Goal: Task Accomplishment & Management: Manage account settings

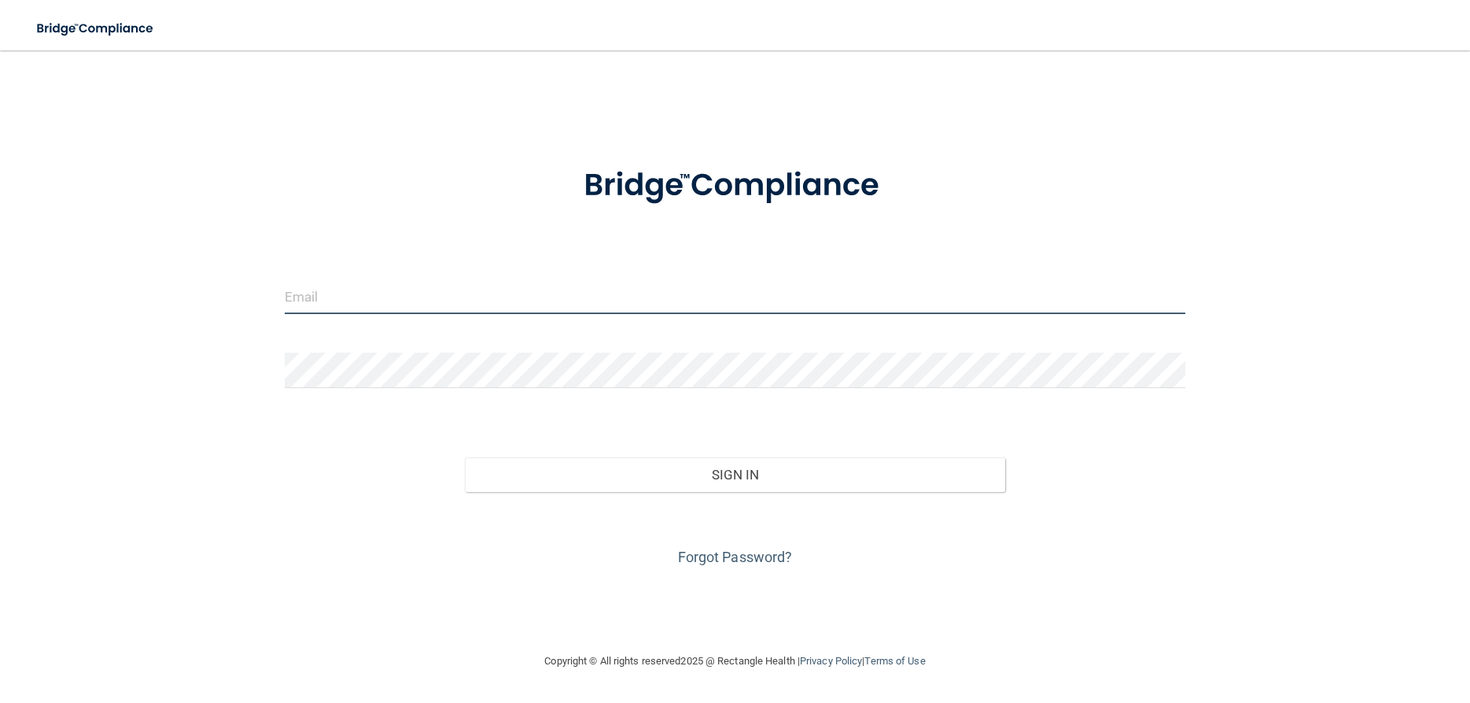
click at [351, 304] on input "email" at bounding box center [735, 295] width 901 height 35
click at [326, 280] on input "email" at bounding box center [735, 295] width 901 height 35
type input "[EMAIL_ADDRESS][DOMAIN_NAME]"
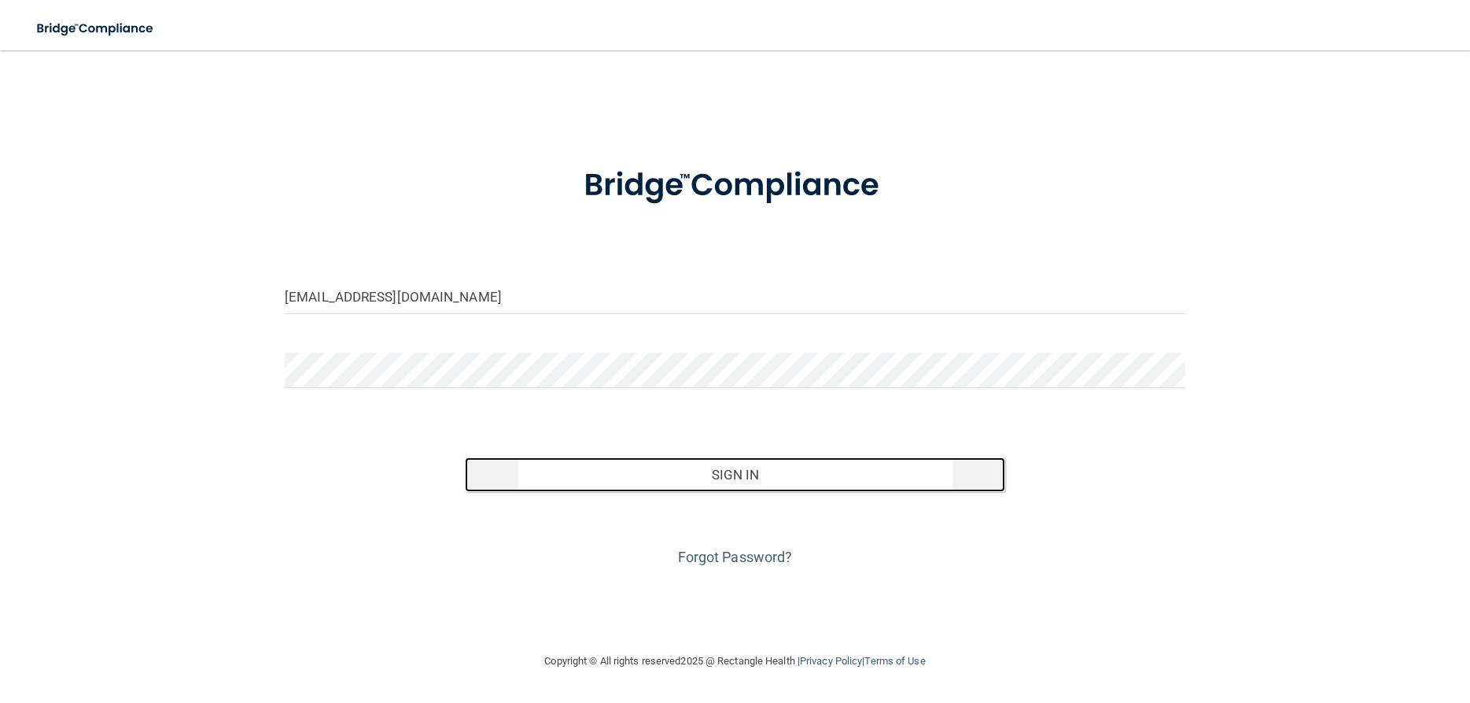
click at [555, 458] on button "Sign In" at bounding box center [735, 474] width 540 height 35
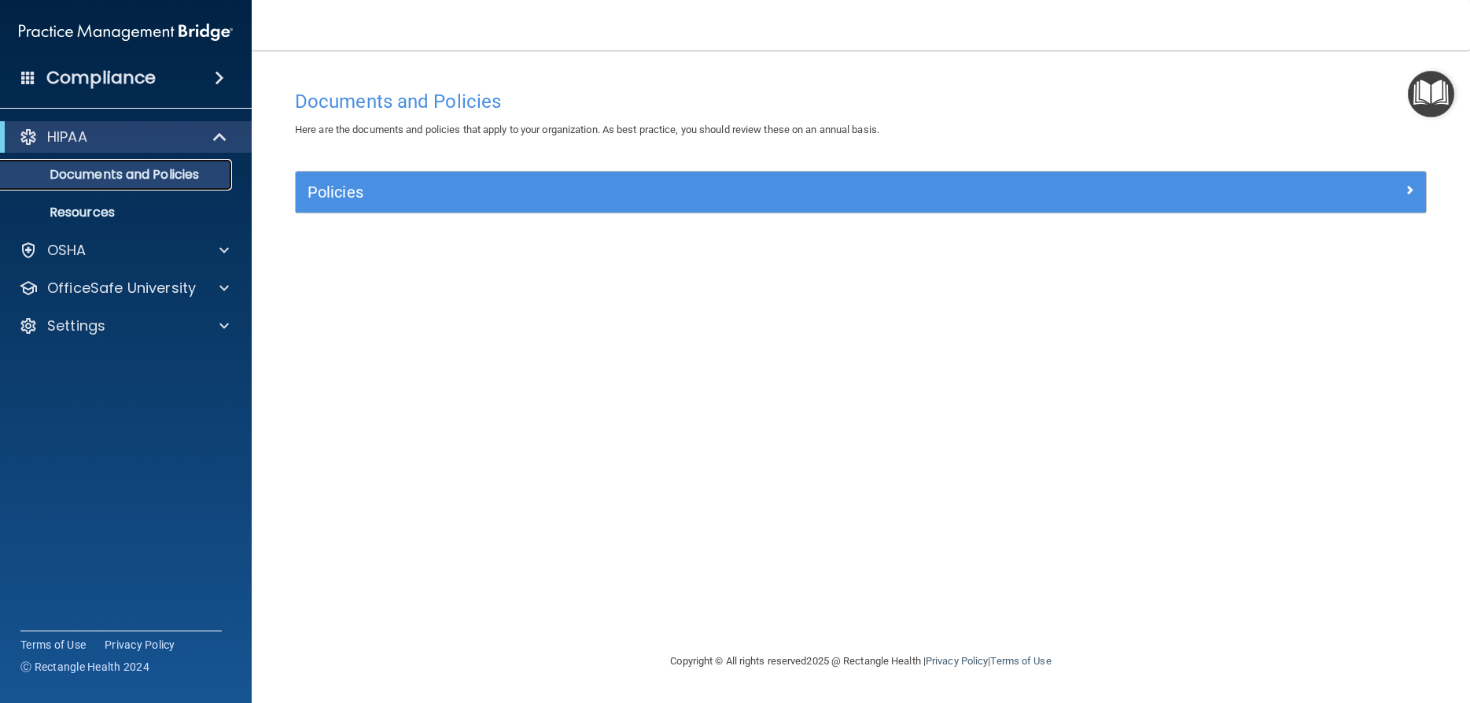
click at [108, 180] on p "Documents and Policies" at bounding box center [117, 175] width 215 height 16
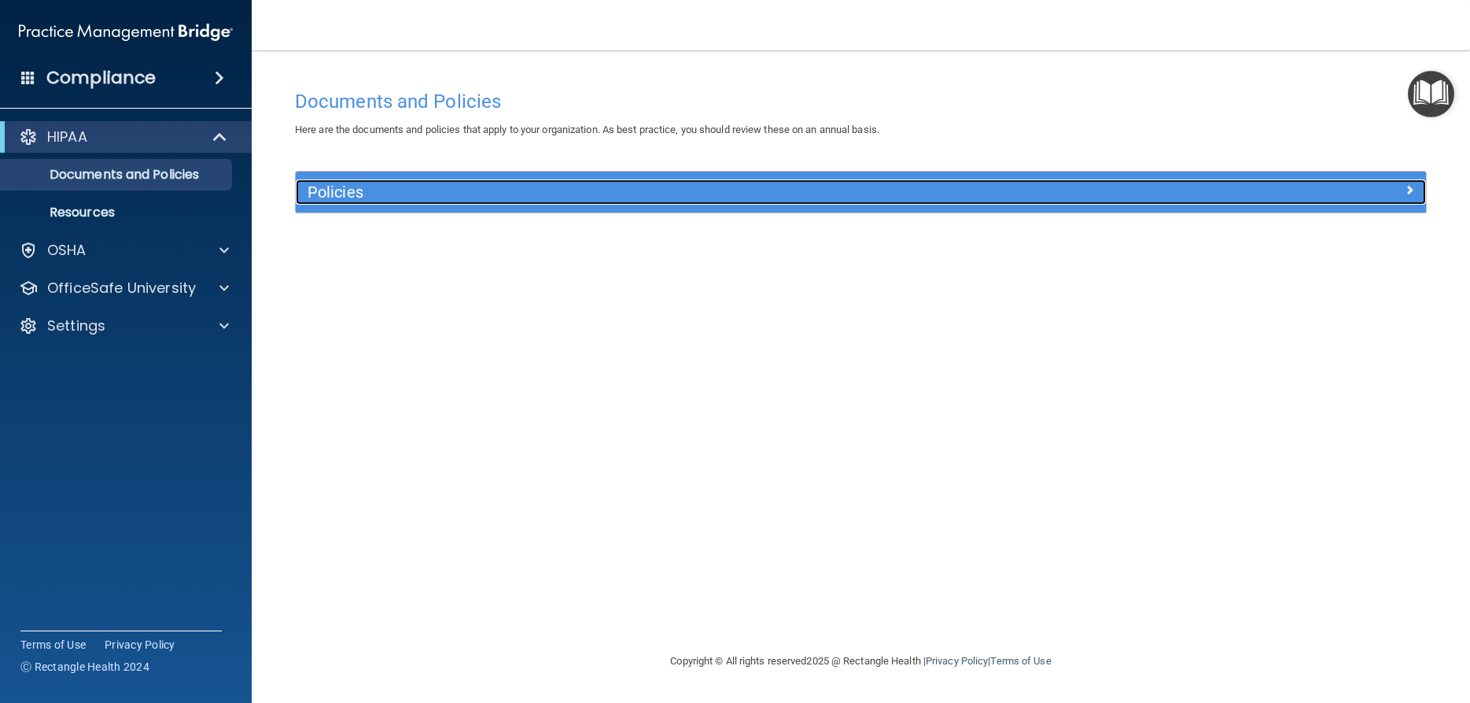
click at [363, 194] on h5 "Policies" at bounding box center [720, 191] width 824 height 17
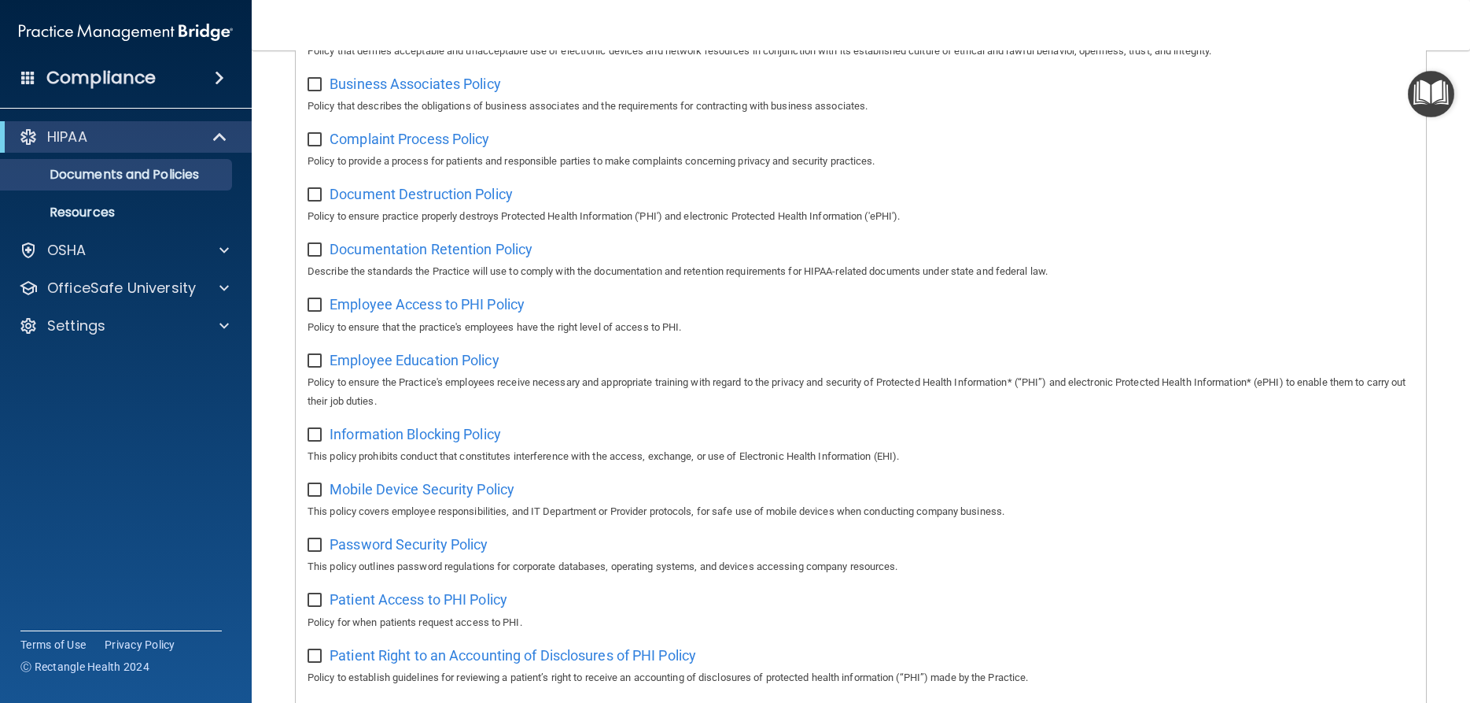
scroll to position [71, 0]
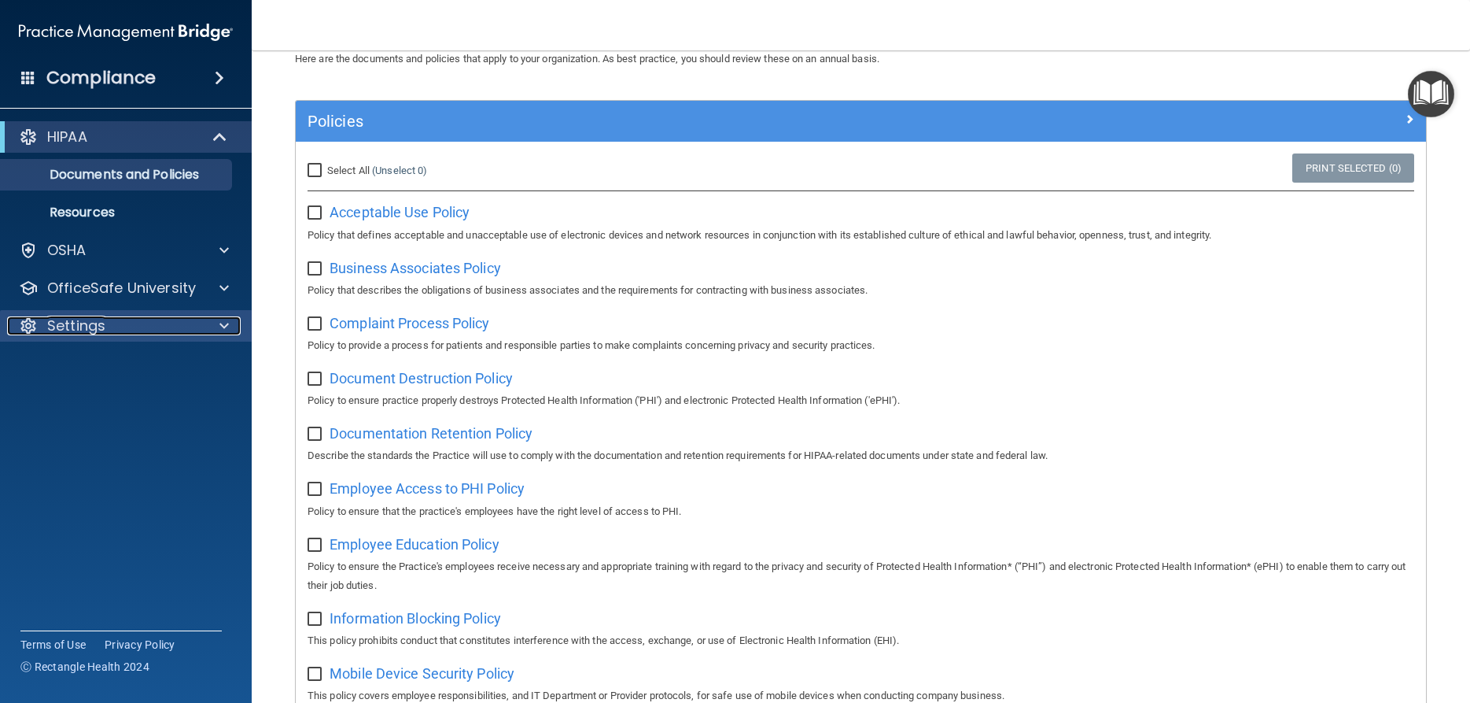
click at [83, 324] on p "Settings" at bounding box center [76, 325] width 58 height 19
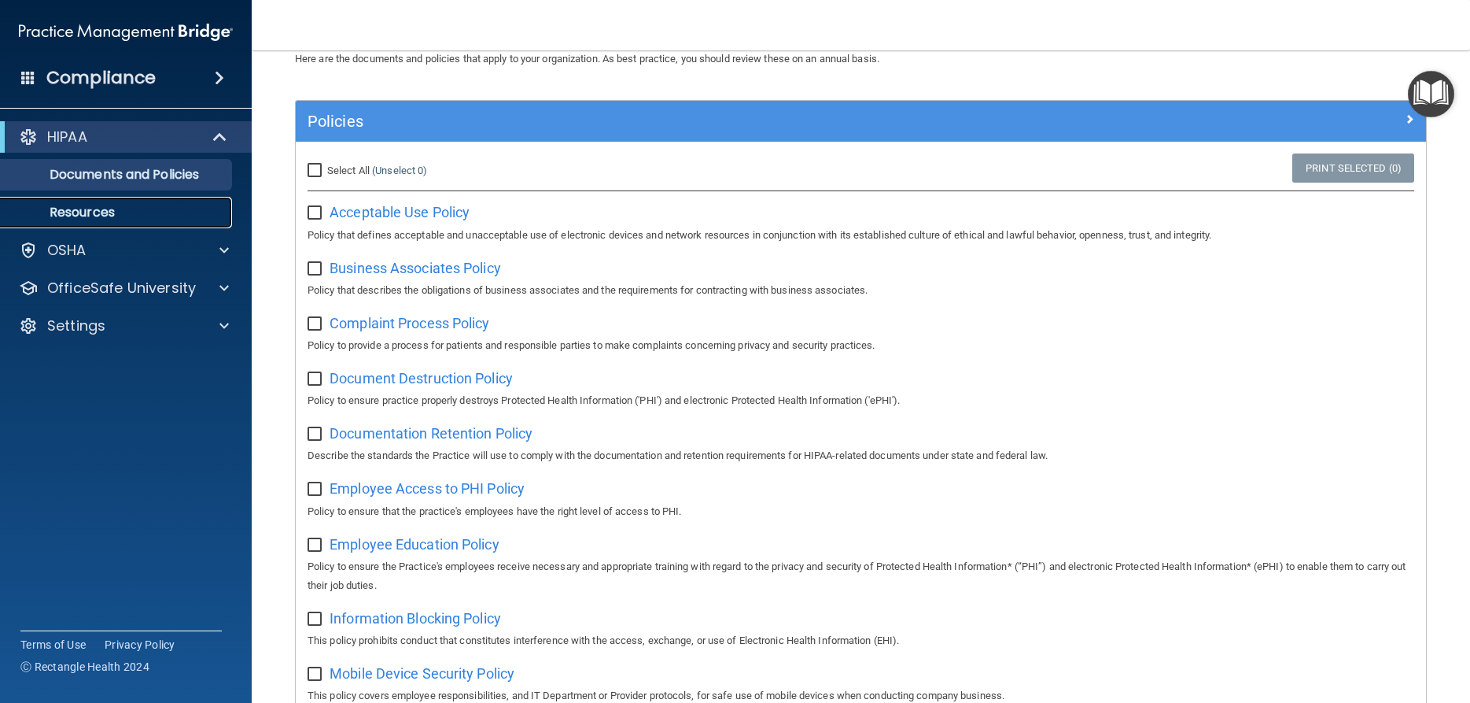
click at [103, 212] on p "Resources" at bounding box center [117, 213] width 215 height 16
